Goal: Information Seeking & Learning: Learn about a topic

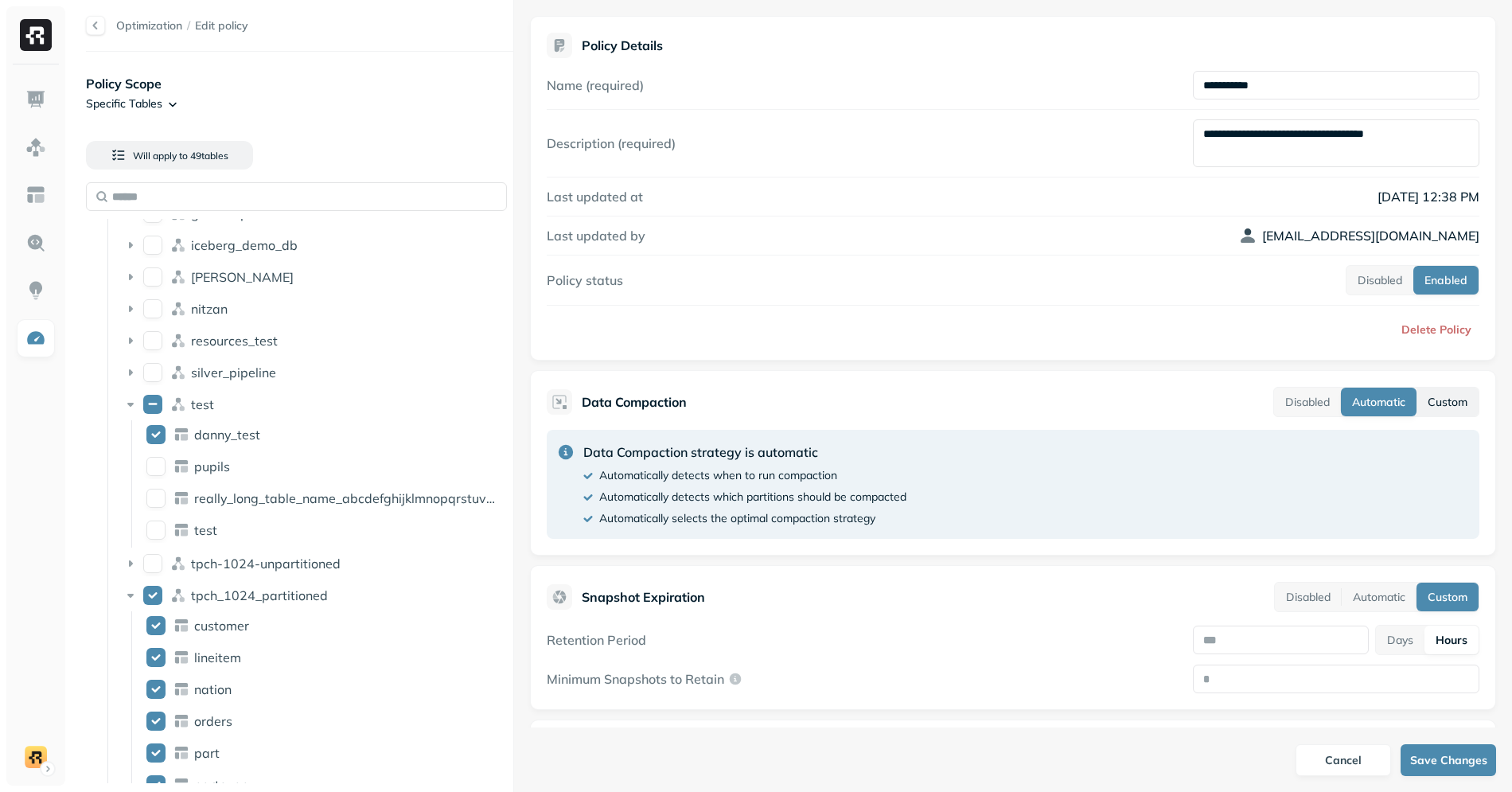
click at [1432, 411] on button "Custom" at bounding box center [1447, 401] width 62 height 28
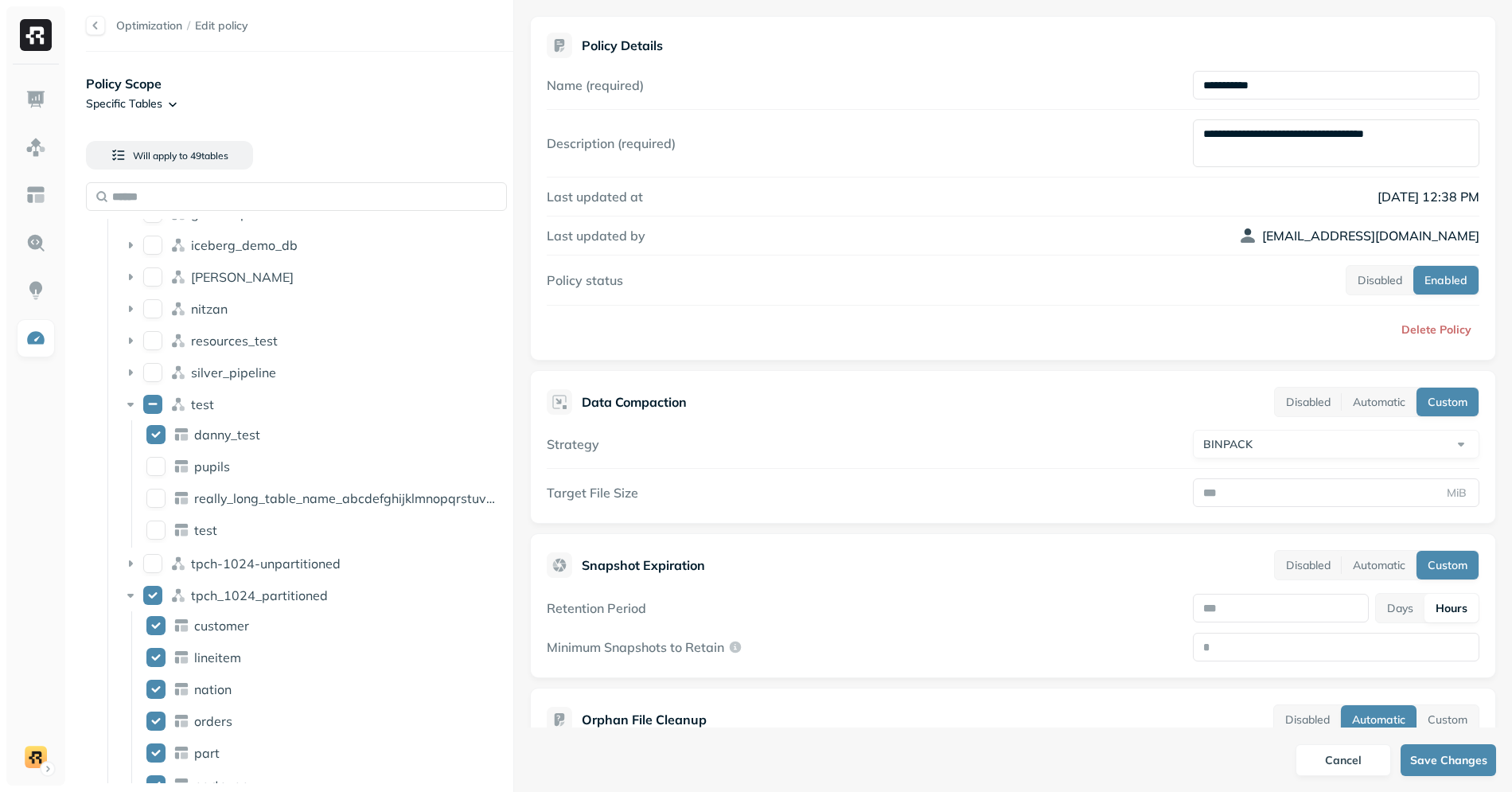
click at [1331, 445] on html "Optimization / Edit policy Policy Scope Specific Tables Will apply to 49 table …" at bounding box center [756, 396] width 1512 height 792
select select "****"
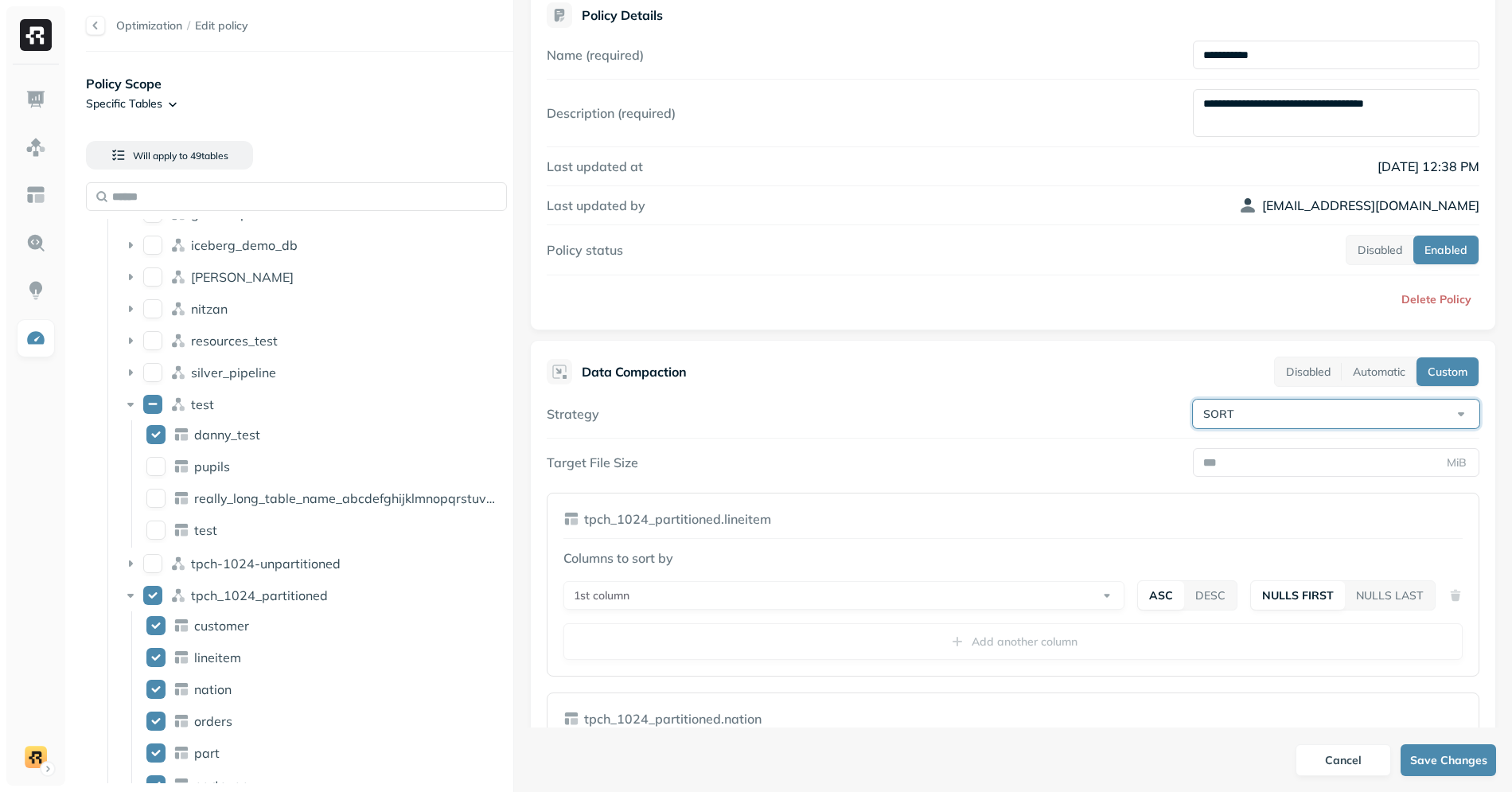
scroll to position [27, 0]
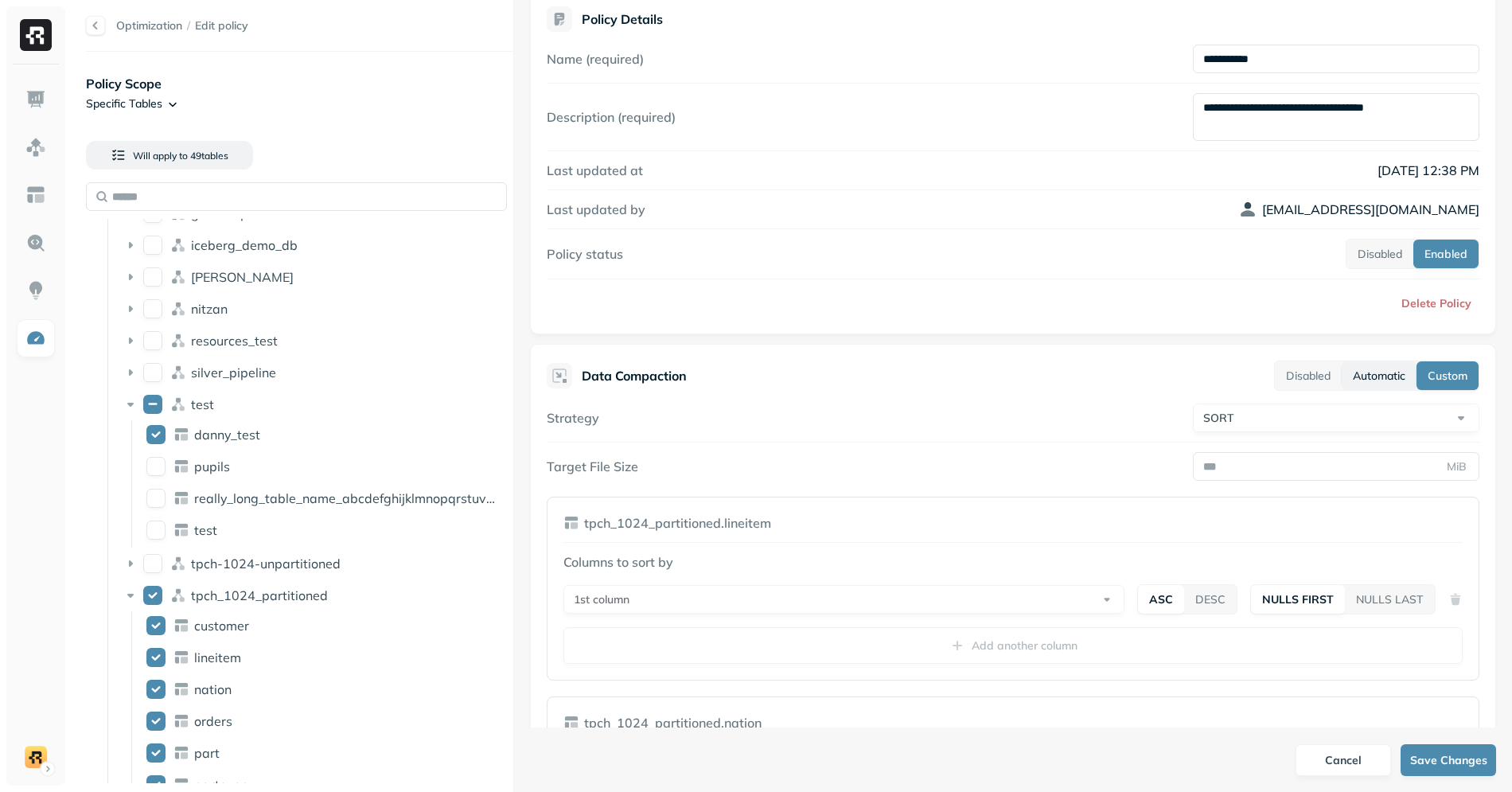
click at [1356, 383] on button "Automatic" at bounding box center [1378, 376] width 75 height 28
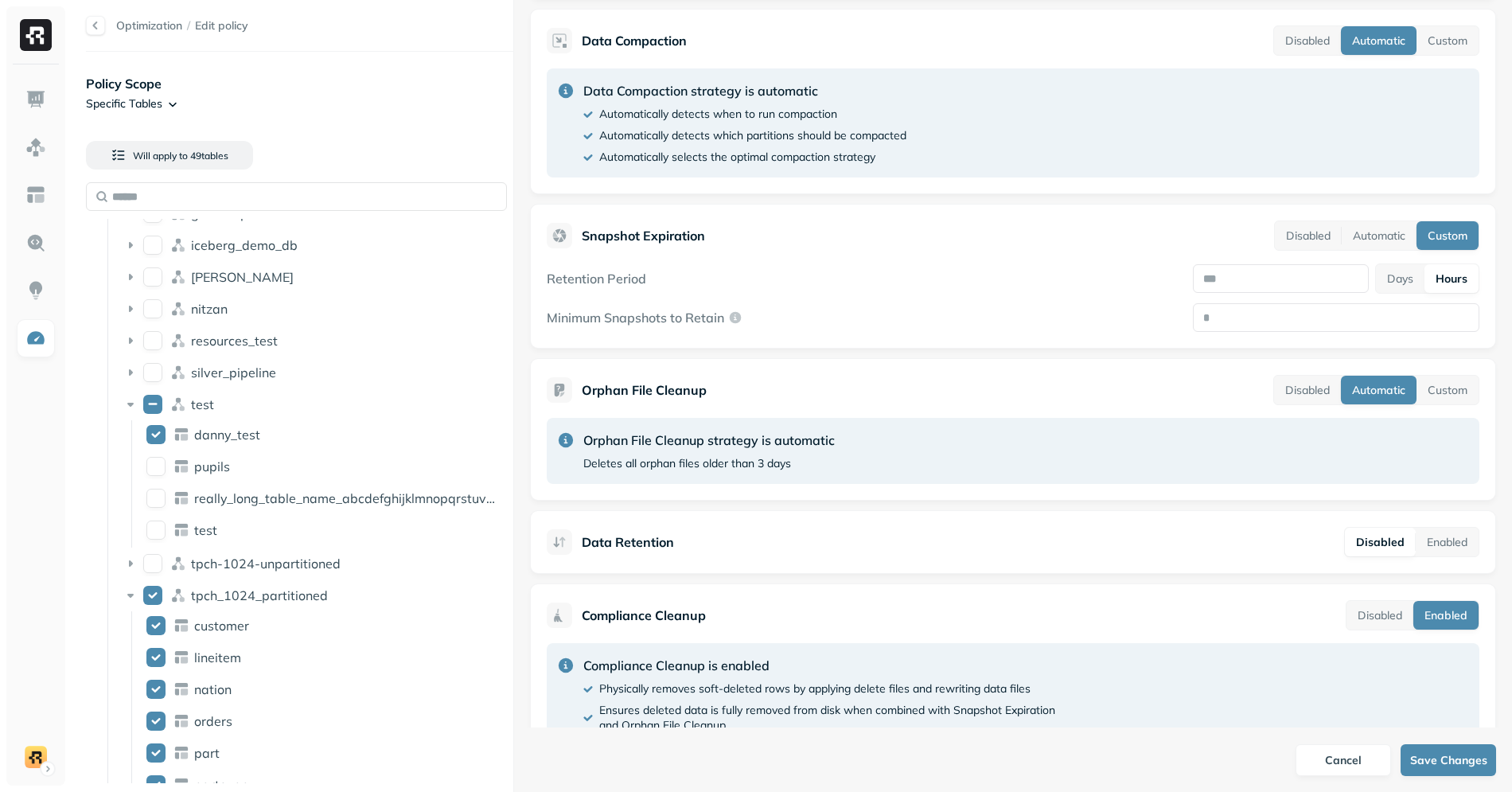
scroll to position [370, 0]
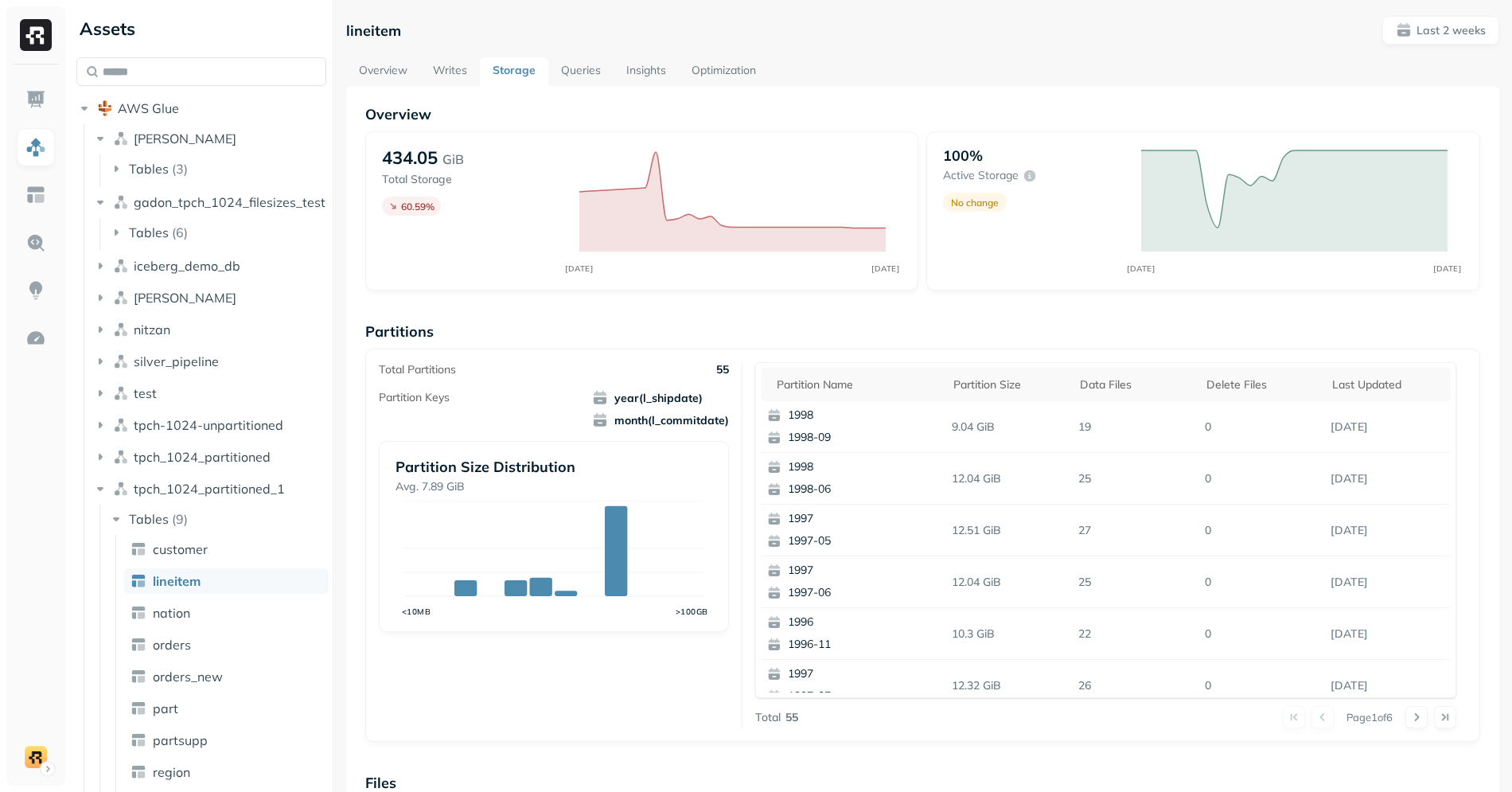
scroll to position [101, 0]
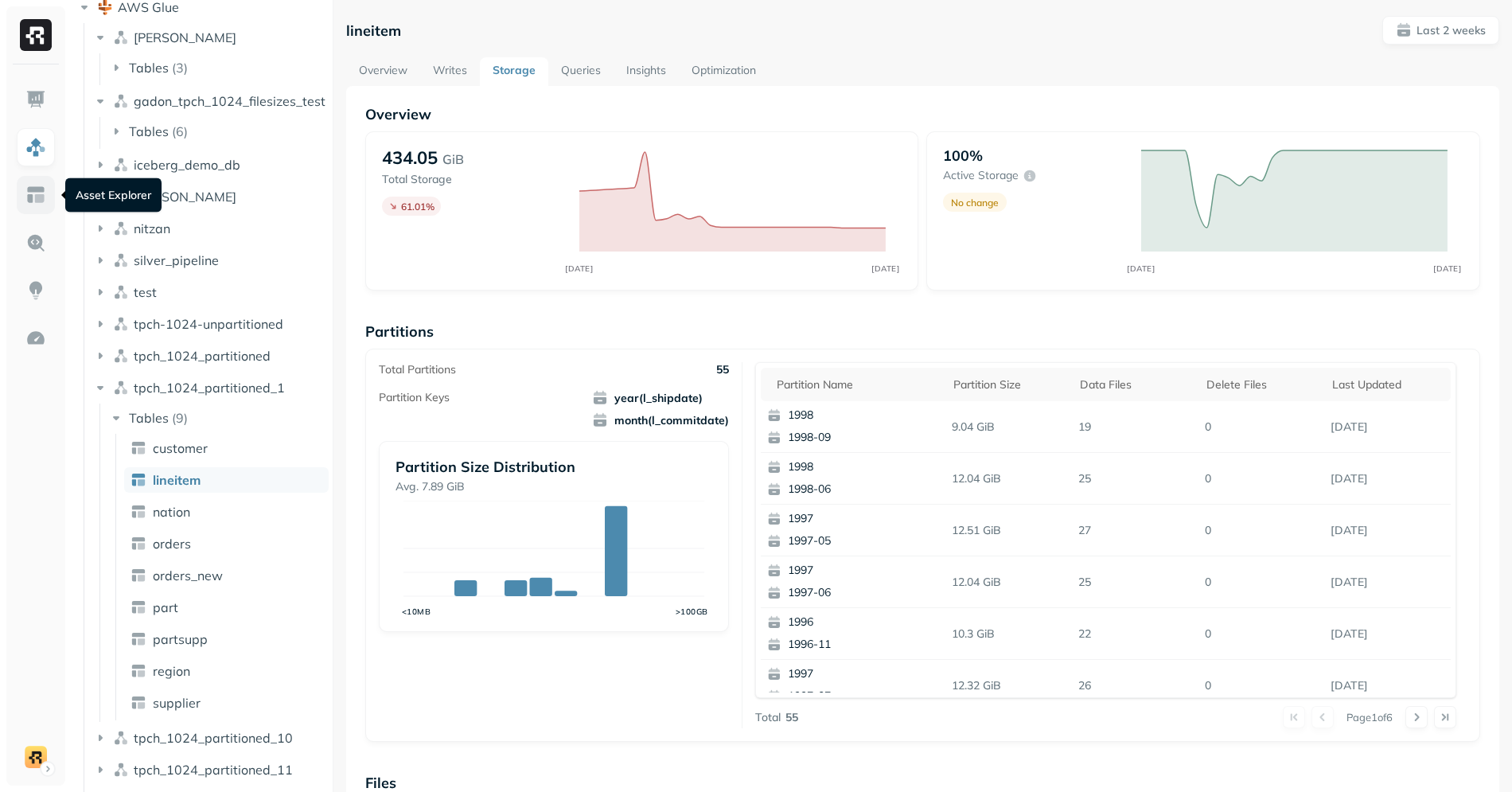
click at [44, 193] on img at bounding box center [35, 194] width 20 height 20
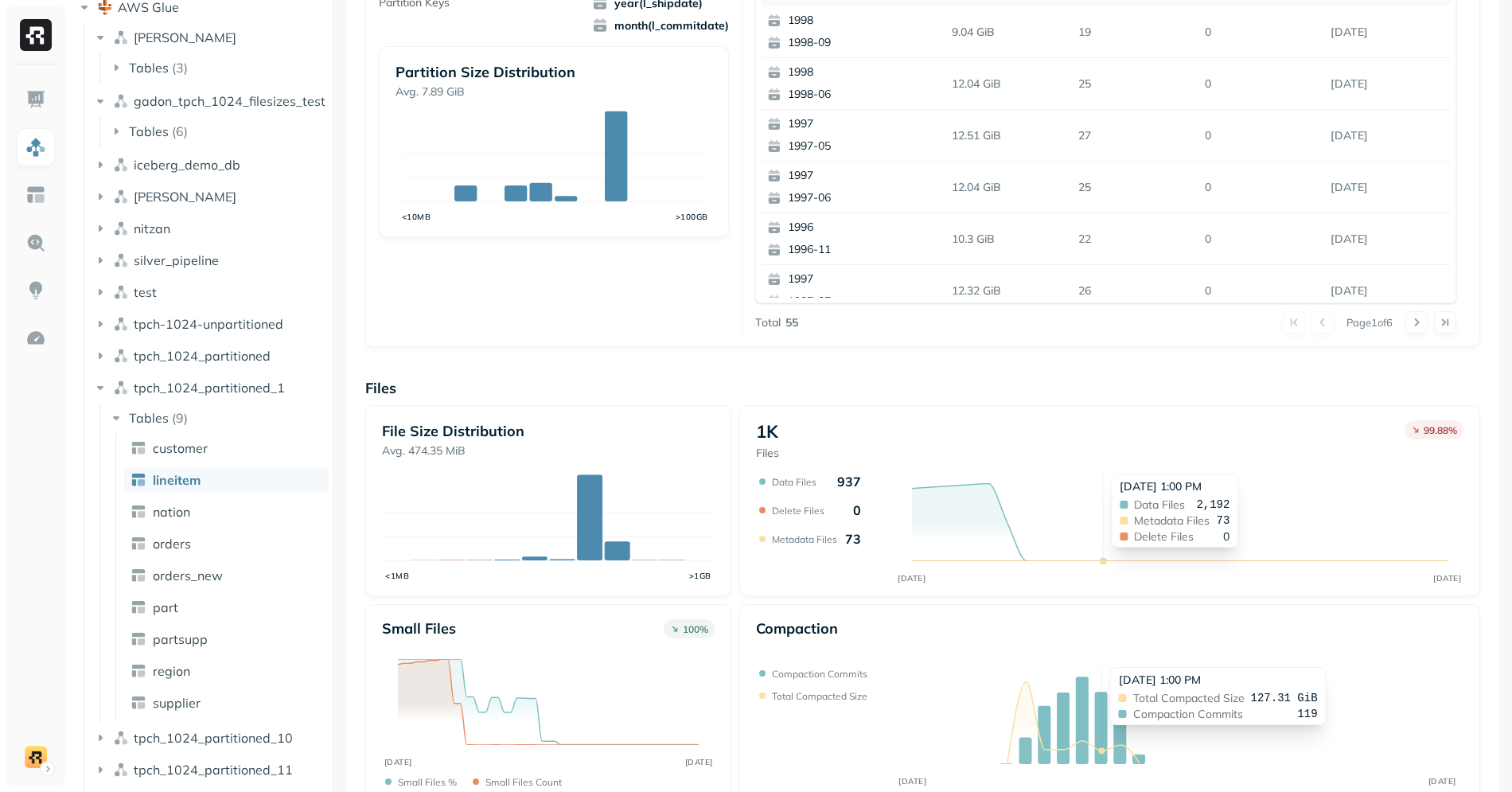
scroll to position [390, 0]
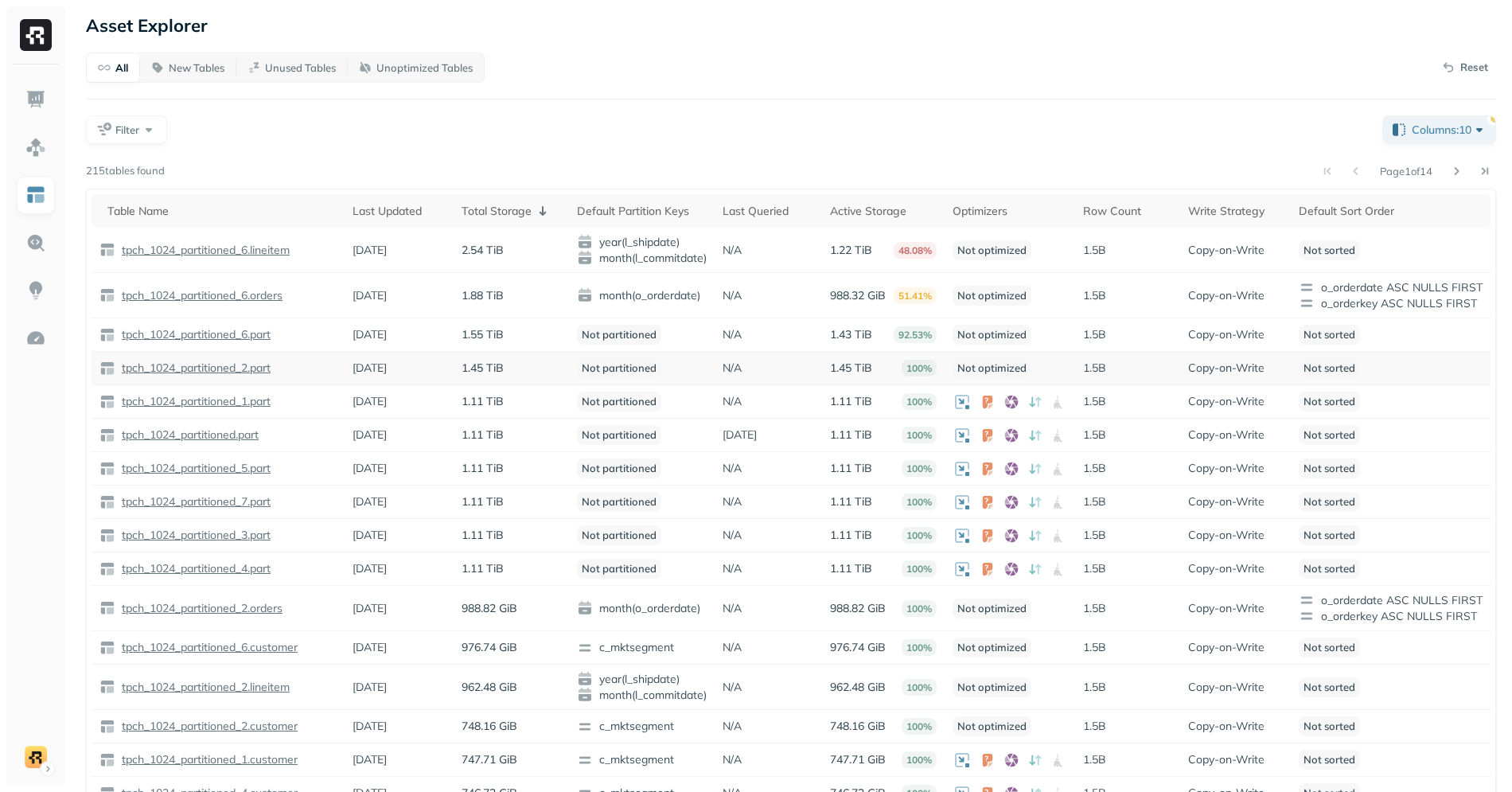
scroll to position [37, 0]
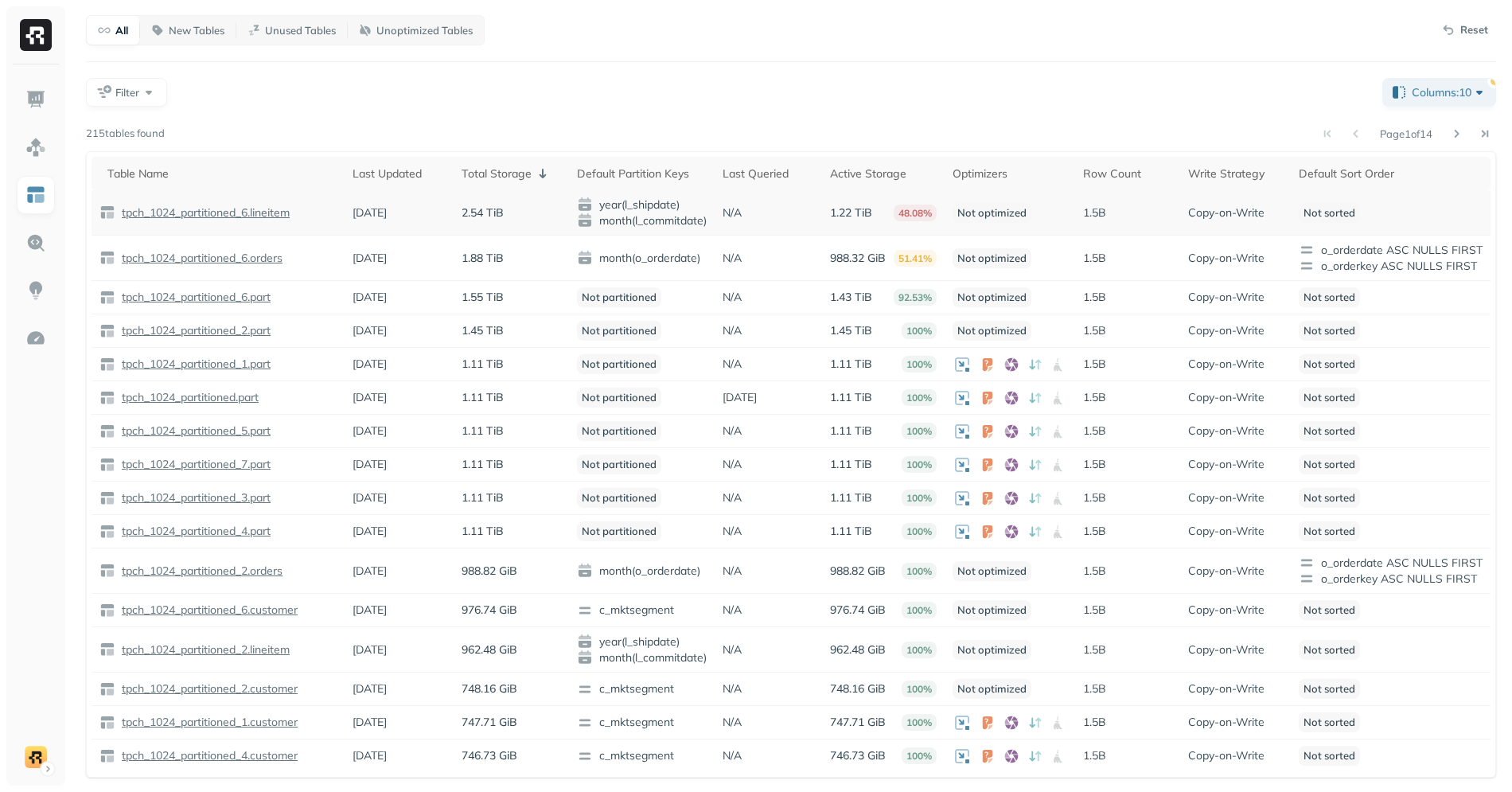
click at [925, 211] on p "48.08%" at bounding box center [915, 212] width 43 height 17
click at [283, 206] on p "tpch_1024_partitioned_6.lineitem" at bounding box center [204, 212] width 172 height 15
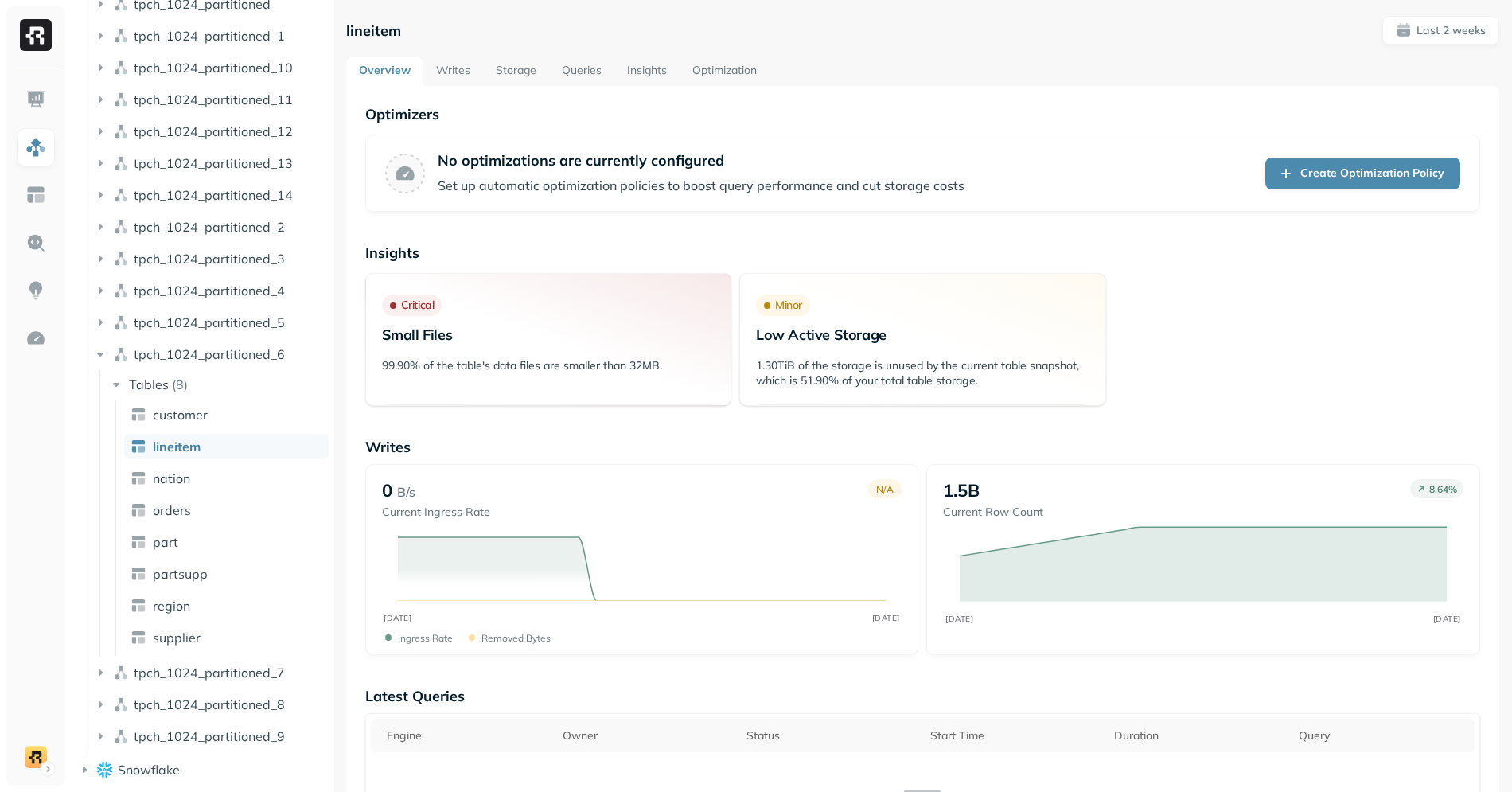
click at [824, 323] on h3 "Minor Low Active Storage" at bounding box center [922, 321] width 332 height 54
click at [824, 334] on p "Low Active Storage" at bounding box center [922, 334] width 332 height 19
click at [529, 61] on link "Storage" at bounding box center [515, 72] width 66 height 28
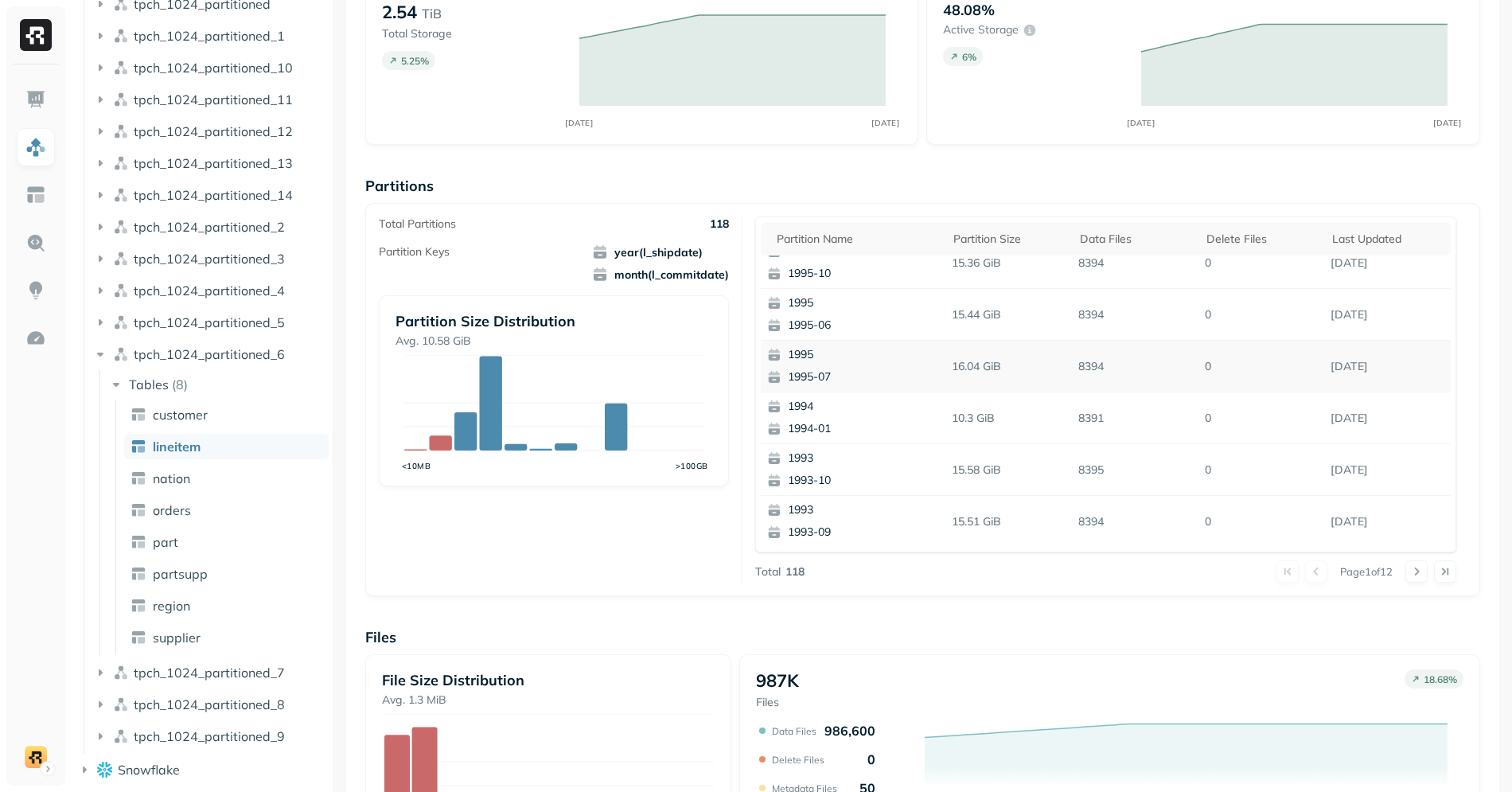
scroll to position [137, 0]
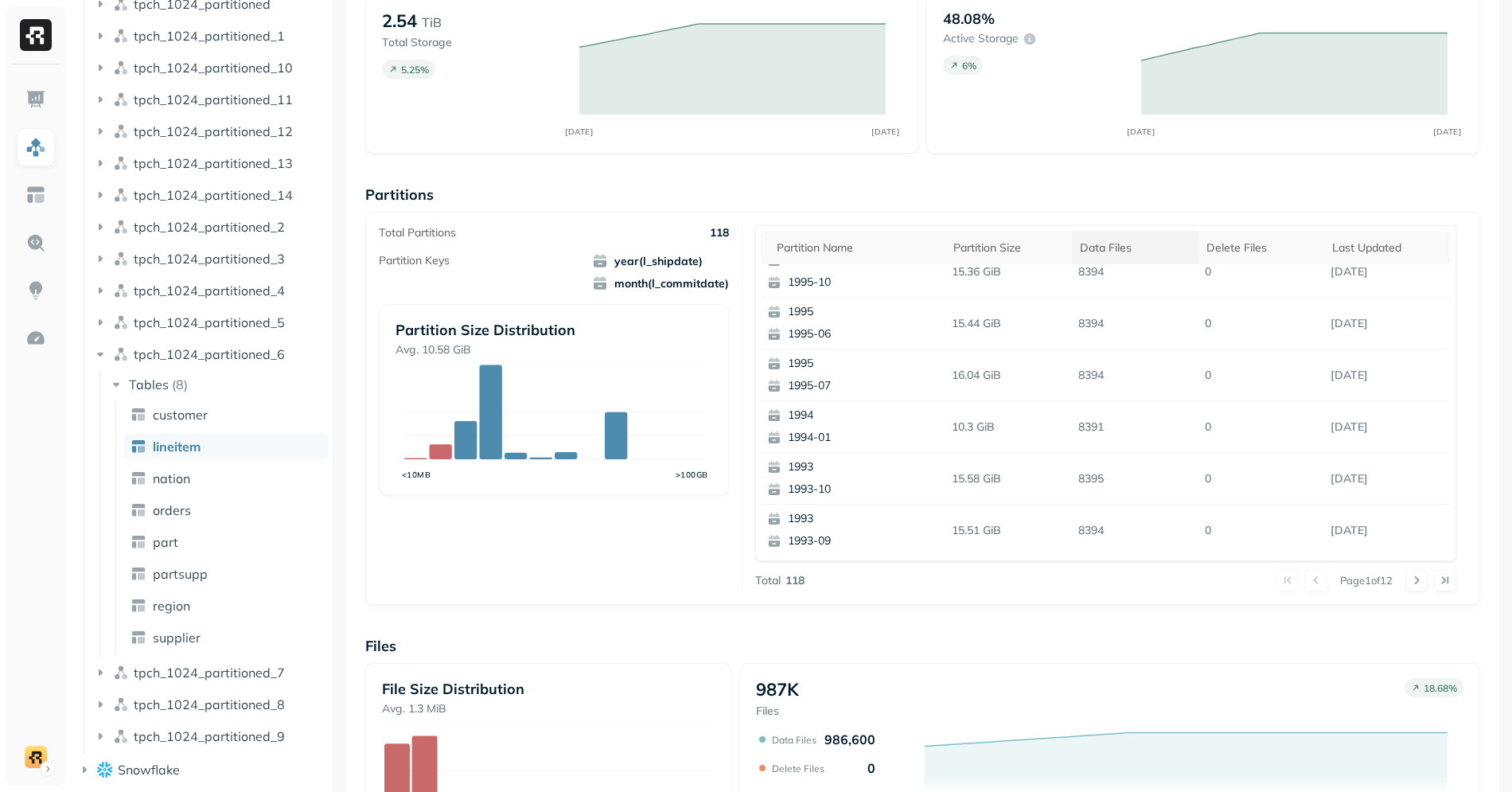
click at [1129, 251] on div "Data Files" at bounding box center [1134, 248] width 111 height 15
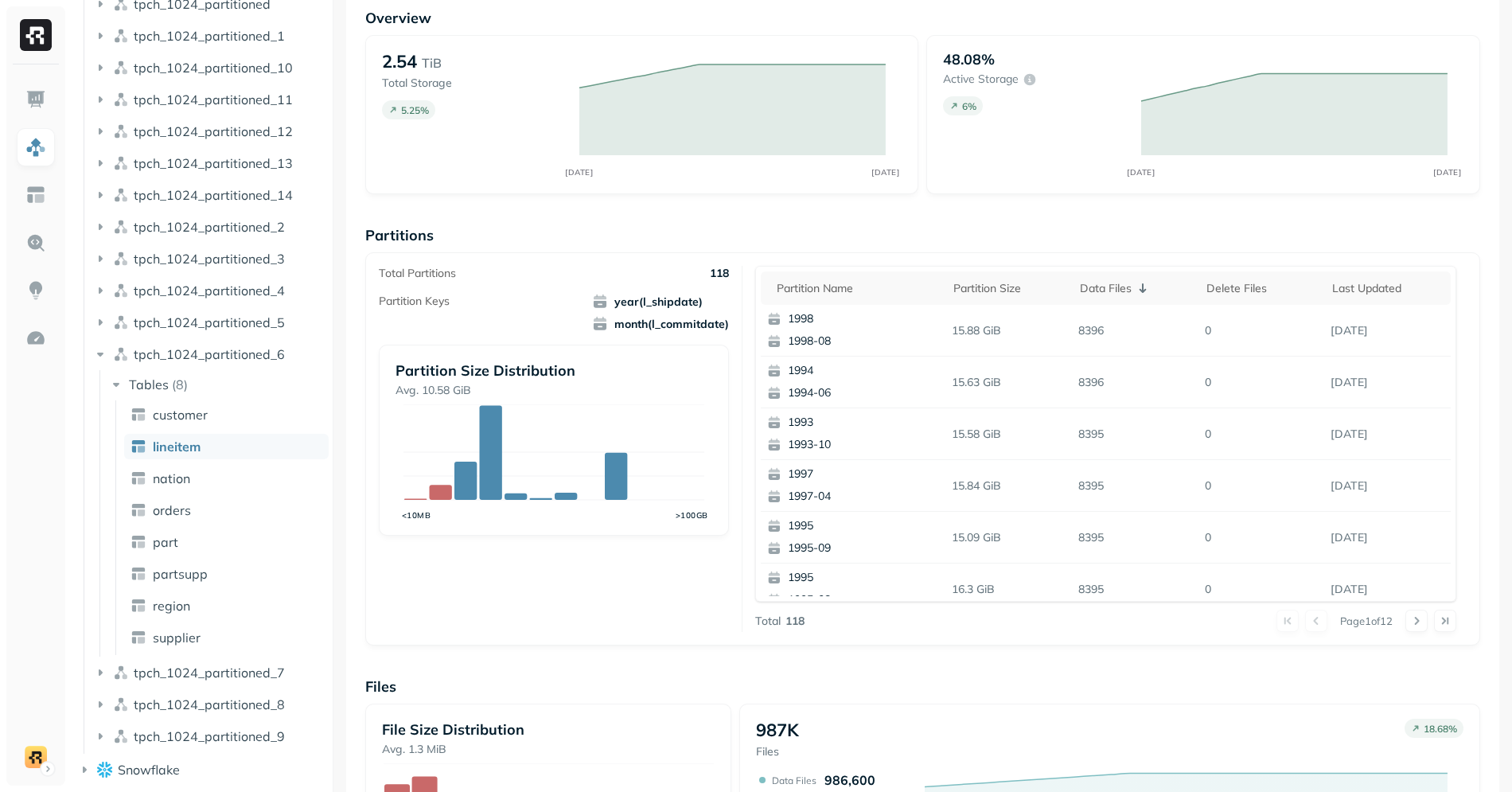
scroll to position [425, 0]
